Goal: Information Seeking & Learning: Find specific page/section

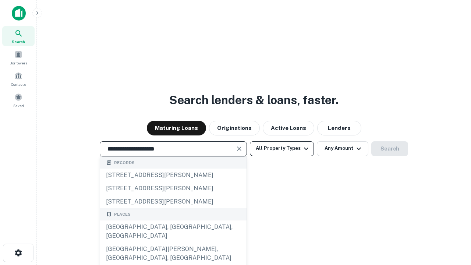
click at [173, 243] on div "[GEOGRAPHIC_DATA], [GEOGRAPHIC_DATA], [GEOGRAPHIC_DATA]" at bounding box center [173, 232] width 147 height 22
click at [282, 148] on button "All Property Types" at bounding box center [282, 148] width 64 height 15
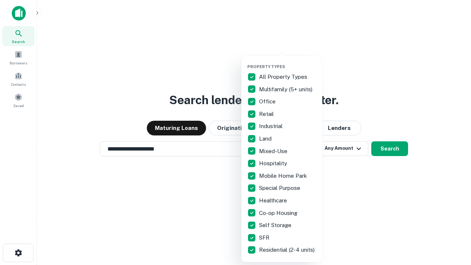
type input "**********"
click at [288, 62] on button "button" at bounding box center [287, 62] width 81 height 0
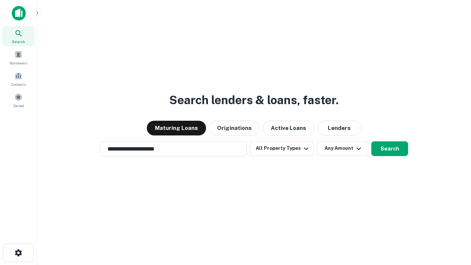
scroll to position [11, 0]
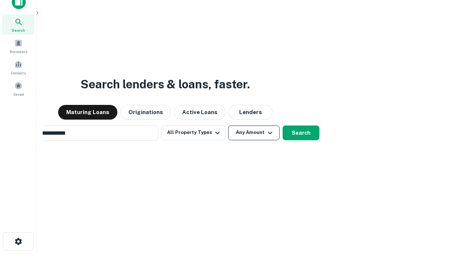
click at [228, 126] on button "Any Amount" at bounding box center [254, 133] width 52 height 15
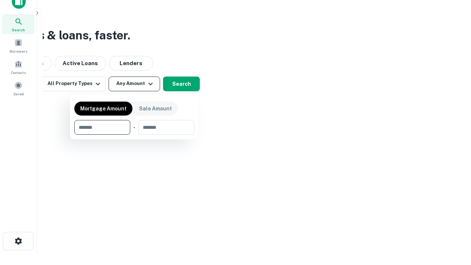
type input "*******"
click at [134, 135] on button "button" at bounding box center [134, 135] width 120 height 0
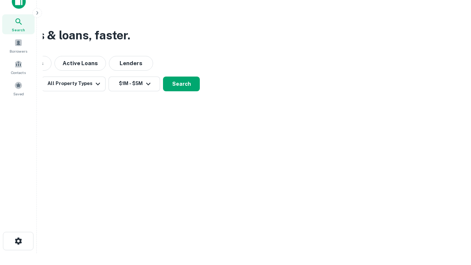
scroll to position [4, 136]
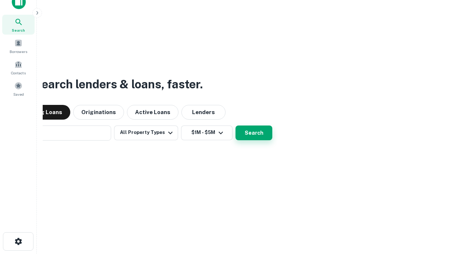
click at [236, 126] on button "Search" at bounding box center [254, 133] width 37 height 15
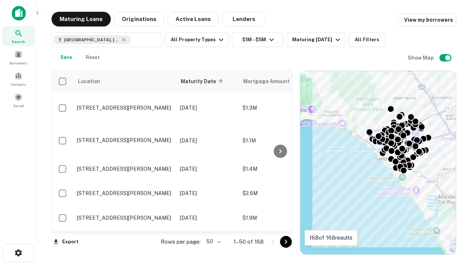
click at [212, 241] on body "Search Borrowers Contacts Saved Maturing Loans Originations Active Loans Lender…" at bounding box center [235, 132] width 471 height 265
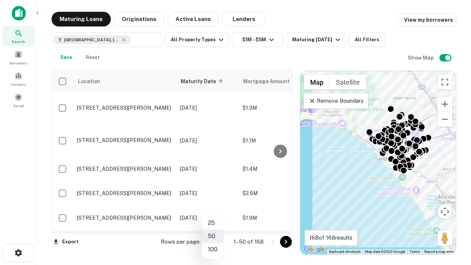
click at [213, 223] on li "25" at bounding box center [212, 222] width 21 height 13
